Goal: Information Seeking & Learning: Learn about a topic

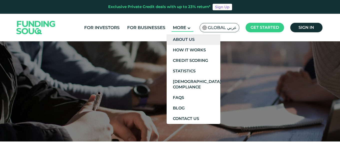
click at [181, 37] on link "About Us" at bounding box center [194, 39] width 54 height 11
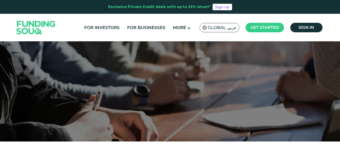
scroll to position [70, 0]
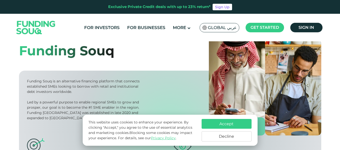
scroll to position [35, 0]
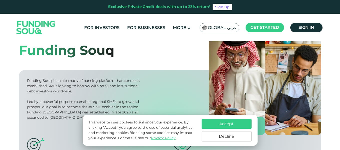
click at [87, 81] on div "Funding Souq is an alternative financing platform that connects established SME…" at bounding box center [84, 86] width 115 height 16
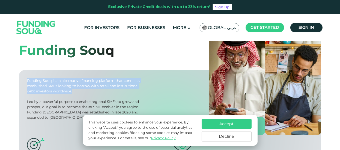
click at [87, 81] on div "Funding Souq is an alternative financing platform that connects established SME…" at bounding box center [84, 86] width 115 height 16
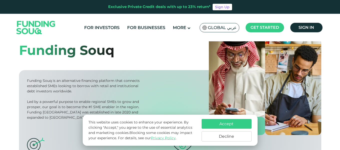
click at [90, 93] on div "Funding Souq is an alternative financing platform that connects established SME…" at bounding box center [84, 86] width 115 height 16
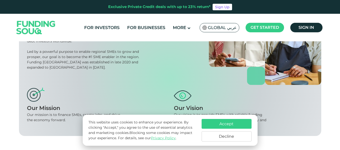
scroll to position [68, 0]
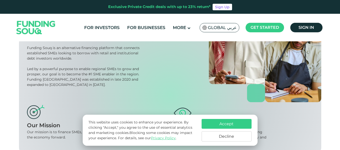
click at [96, 72] on div "Led by a powerful purpose to enable regional SMEs to grow and prosper, our goal…" at bounding box center [84, 76] width 115 height 21
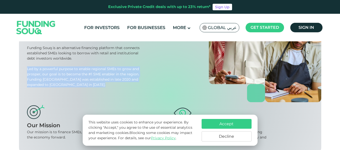
click at [96, 72] on div "Led by a powerful purpose to enable regional SMEs to grow and prosper, our goal…" at bounding box center [84, 76] width 115 height 21
click at [214, 126] on button "Accept" at bounding box center [227, 124] width 50 height 10
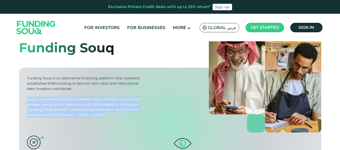
scroll to position [0, 0]
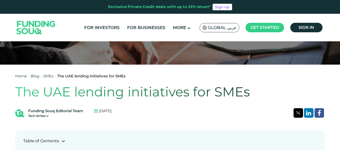
click at [133, 95] on h1 "The UAE lending initiatives for SMEs" at bounding box center [170, 92] width 310 height 16
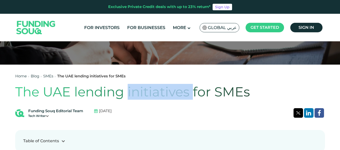
click at [133, 95] on h1 "The UAE lending initiatives for SMEs" at bounding box center [170, 92] width 310 height 16
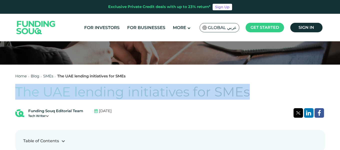
click at [133, 95] on h1 "The UAE lending initiatives for SMEs" at bounding box center [170, 92] width 310 height 16
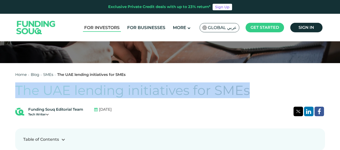
scroll to position [79, 0]
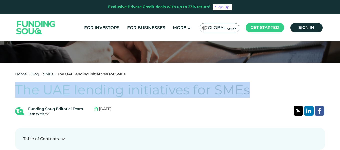
click at [99, 89] on h1 "The UAE lending initiatives for SMEs" at bounding box center [170, 90] width 310 height 16
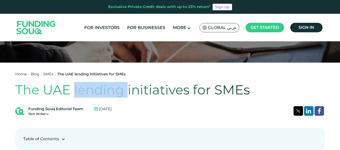
click at [99, 89] on h1 "The UAE lending initiatives for SMEs" at bounding box center [170, 90] width 310 height 16
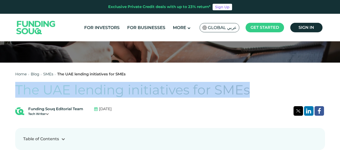
click at [99, 89] on h1 "The UAE lending initiatives for SMEs" at bounding box center [170, 90] width 310 height 16
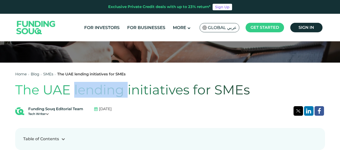
click at [99, 89] on h1 "The UAE lending initiatives for SMEs" at bounding box center [170, 90] width 310 height 16
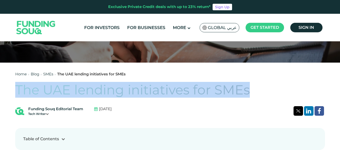
click at [99, 89] on h1 "The UAE lending initiatives for SMEs" at bounding box center [170, 90] width 310 height 16
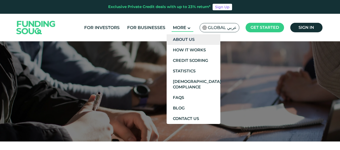
click at [186, 40] on link "About Us" at bounding box center [194, 39] width 54 height 11
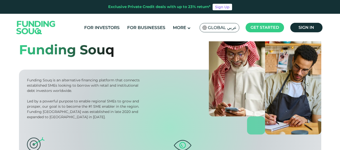
scroll to position [37, 0]
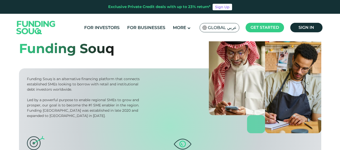
click at [65, 79] on div "Funding Souq is an alternative financing platform that connects established SME…" at bounding box center [84, 84] width 115 height 16
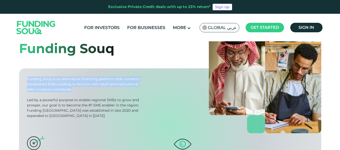
click at [65, 79] on div "Funding Souq is an alternative financing platform that connects established SME…" at bounding box center [84, 84] width 115 height 16
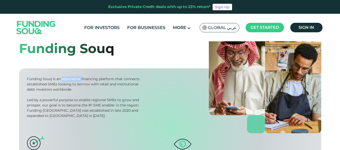
click at [65, 79] on div "Funding Souq is an alternative financing platform that connects established SME…" at bounding box center [84, 84] width 115 height 16
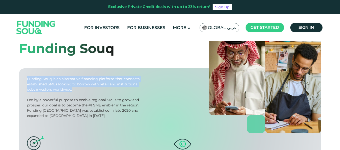
click at [65, 79] on div "Funding Souq is an alternative financing platform that connects established SME…" at bounding box center [84, 84] width 115 height 16
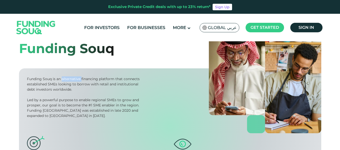
click at [65, 79] on div "Funding Souq is an alternative financing platform that connects established SME…" at bounding box center [84, 84] width 115 height 16
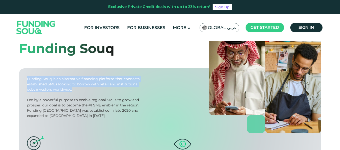
click at [65, 79] on div "Funding Souq is an alternative financing platform that connects established SME…" at bounding box center [84, 84] width 115 height 16
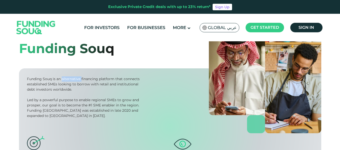
click at [65, 79] on div "Funding Souq is an alternative financing platform that connects established SME…" at bounding box center [84, 84] width 115 height 16
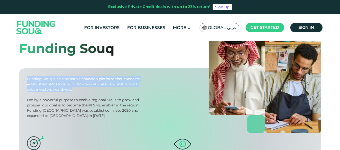
click at [65, 79] on div "Funding Souq is an alternative financing platform that connects established SME…" at bounding box center [84, 84] width 115 height 16
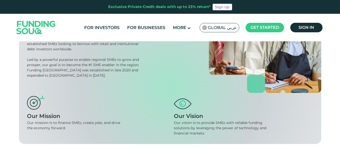
scroll to position [107, 0]
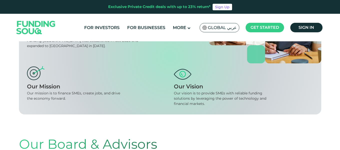
click at [66, 91] on div "Our mission is to finance SMEs, create jobs, and drive the economy forward." at bounding box center [76, 96] width 98 height 11
click at [111, 100] on div "Our mission is to finance SMEs, create jobs, and drive the economy forward." at bounding box center [76, 96] width 98 height 11
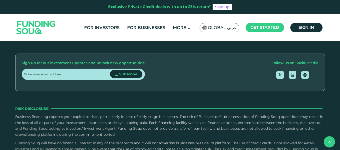
scroll to position [782, 0]
drag, startPoint x: 311, startPoint y: 83, endPoint x: 255, endPoint y: 84, distance: 55.5
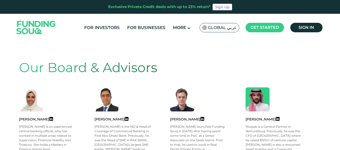
scroll to position [0, 0]
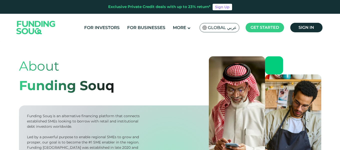
click at [96, 84] on div "Funding Souq" at bounding box center [67, 86] width 96 height 20
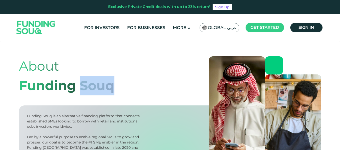
click at [96, 84] on div "Funding Souq" at bounding box center [67, 86] width 96 height 20
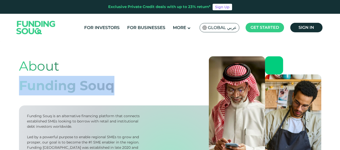
click at [96, 84] on div "Funding Souq" at bounding box center [67, 86] width 96 height 20
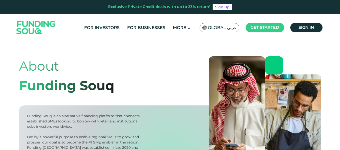
click at [119, 90] on div "About Funding Souq" at bounding box center [170, 75] width 303 height 39
click at [98, 86] on div "Funding Souq" at bounding box center [67, 86] width 96 height 20
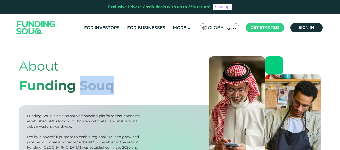
click at [98, 86] on div "Funding Souq" at bounding box center [67, 86] width 96 height 20
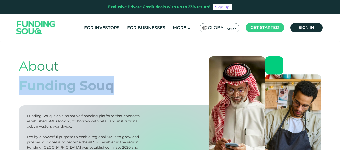
click at [98, 86] on div "Funding Souq" at bounding box center [67, 86] width 96 height 20
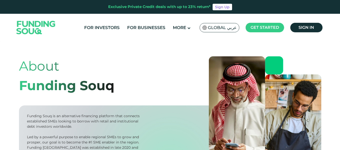
click at [98, 86] on div "Funding Souq" at bounding box center [67, 86] width 96 height 20
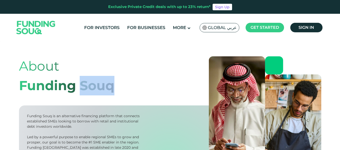
click at [98, 86] on div "Funding Souq" at bounding box center [67, 86] width 96 height 20
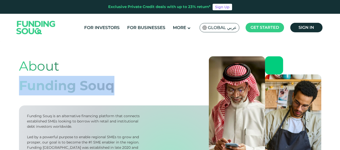
click at [98, 86] on div "Funding Souq" at bounding box center [67, 86] width 96 height 20
click at [116, 88] on div "About Funding Souq" at bounding box center [170, 75] width 303 height 39
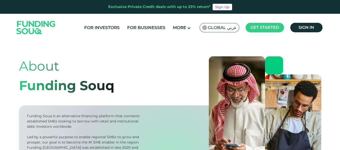
click at [108, 86] on div "Funding Souq" at bounding box center [67, 86] width 96 height 20
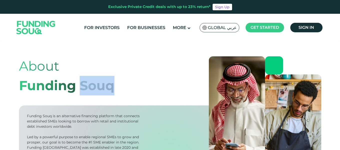
click at [108, 86] on div "Funding Souq" at bounding box center [67, 86] width 96 height 20
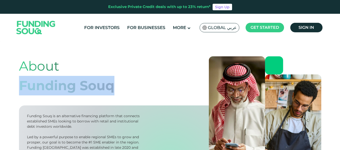
click at [108, 86] on div "Funding Souq" at bounding box center [67, 86] width 96 height 20
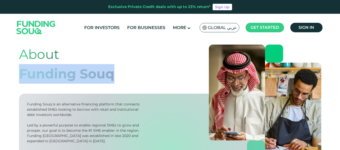
scroll to position [12, 0]
click at [96, 72] on div "Funding Souq" at bounding box center [67, 74] width 96 height 20
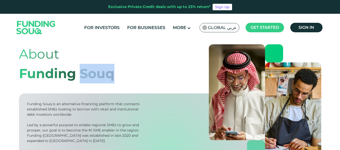
click at [96, 72] on div "Funding Souq" at bounding box center [67, 74] width 96 height 20
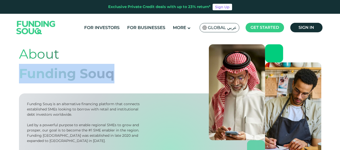
click at [96, 72] on div "Funding Souq" at bounding box center [67, 74] width 96 height 20
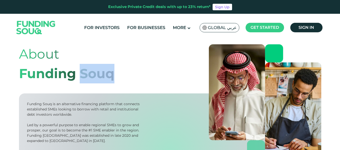
click at [96, 72] on div "Funding Souq" at bounding box center [67, 74] width 96 height 20
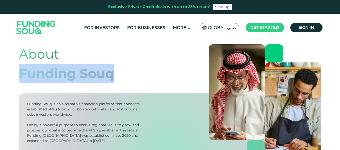
click at [96, 72] on div "Funding Souq" at bounding box center [67, 74] width 96 height 20
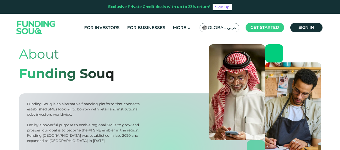
click at [96, 72] on div "Funding Souq" at bounding box center [67, 74] width 96 height 20
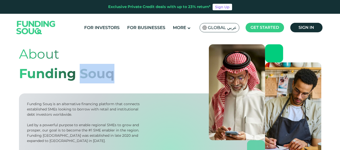
click at [96, 72] on div "Funding Souq" at bounding box center [67, 74] width 96 height 20
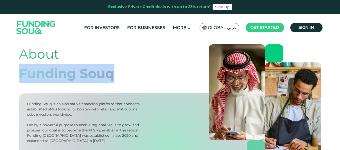
click at [96, 72] on div "Funding Souq" at bounding box center [67, 74] width 96 height 20
click at [115, 73] on div "About Funding Souq" at bounding box center [170, 63] width 303 height 39
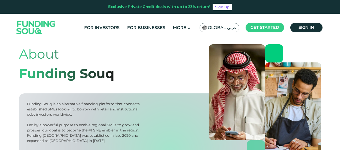
click at [108, 73] on div "Funding Souq" at bounding box center [67, 74] width 96 height 20
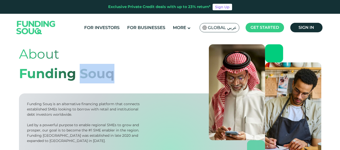
click at [108, 73] on div "Funding Souq" at bounding box center [67, 74] width 96 height 20
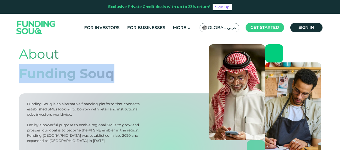
click at [108, 73] on div "Funding Souq" at bounding box center [67, 74] width 96 height 20
click at [73, 75] on div "Funding Souq" at bounding box center [67, 74] width 96 height 20
